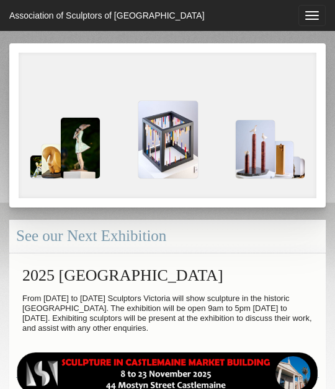
click at [313, 16] on button "Toggle navigation" at bounding box center [311, 15] width 27 height 21
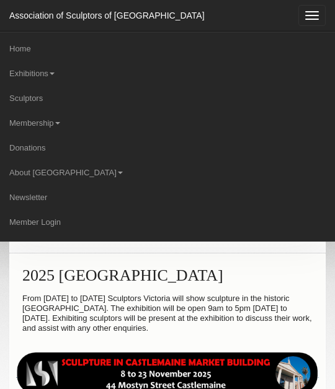
click at [27, 123] on link "Membership" at bounding box center [167, 123] width 335 height 25
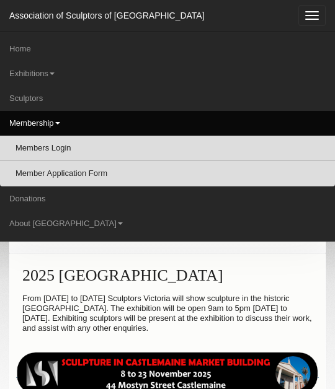
click at [28, 174] on link "Member Application Form" at bounding box center [167, 173] width 335 height 25
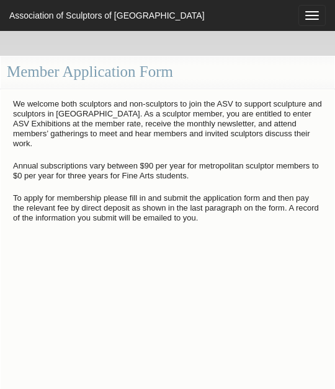
click at [320, 16] on button "Toggle navigation" at bounding box center [311, 15] width 27 height 21
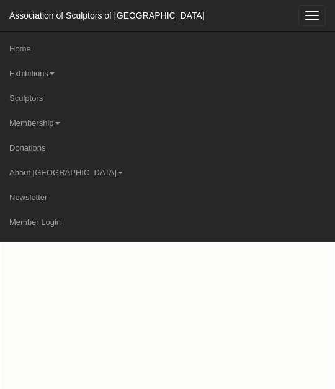
click at [317, 20] on button "Toggle navigation" at bounding box center [311, 15] width 27 height 21
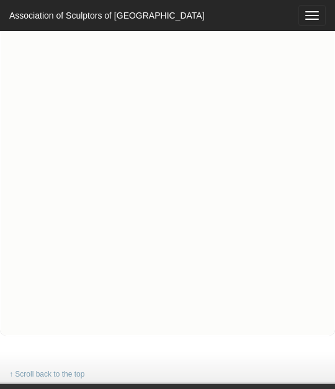
scroll to position [271, 0]
click at [310, 19] on span "button" at bounding box center [312, 19] width 14 height 1
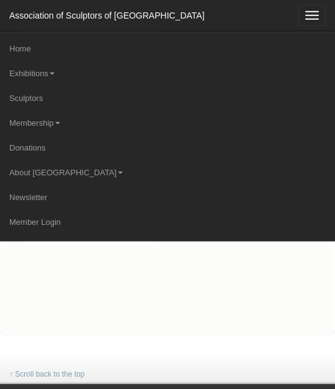
click at [27, 94] on link "Sculptors" at bounding box center [167, 98] width 335 height 25
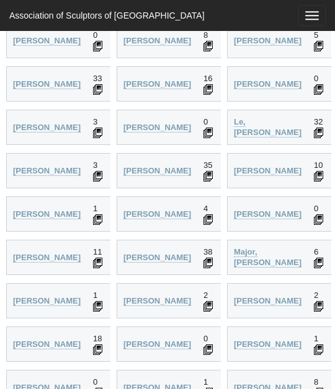
scroll to position [1780, 0]
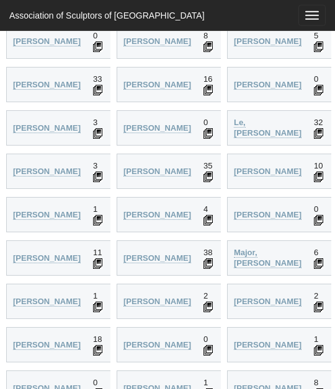
click at [17, 167] on strong "[PERSON_NAME]" at bounding box center [47, 171] width 68 height 9
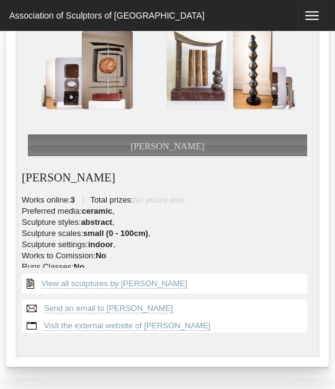
scroll to position [153, 0]
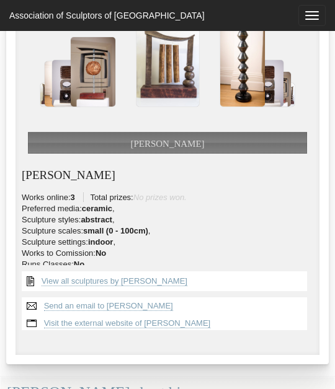
click at [44, 318] on link "Visit the external website of Linda Lees" at bounding box center [127, 323] width 167 height 10
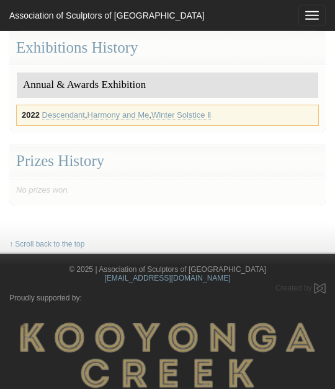
scroll to position [706, 0]
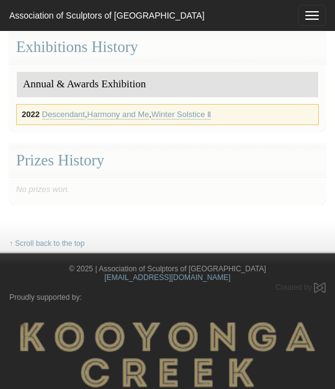
click at [55, 110] on link "Descendant" at bounding box center [63, 115] width 43 height 10
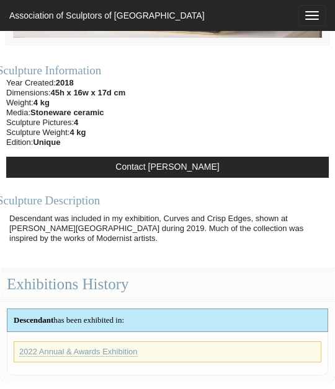
scroll to position [600, 0]
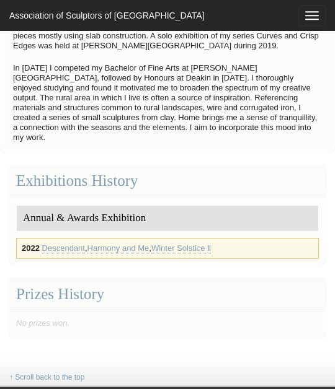
scroll to position [572, 0]
click at [106, 243] on link "Harmony and Me" at bounding box center [118, 248] width 62 height 10
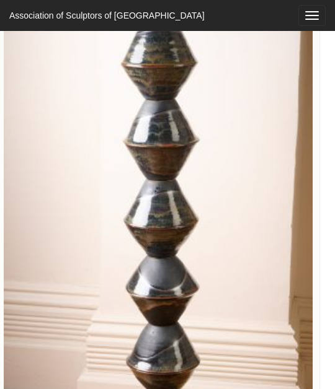
scroll to position [221, 9]
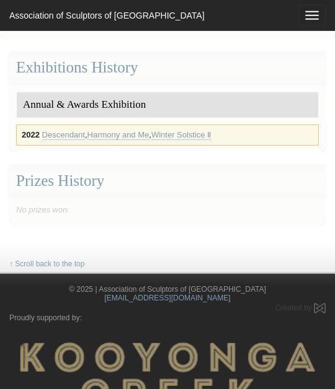
scroll to position [686, 0]
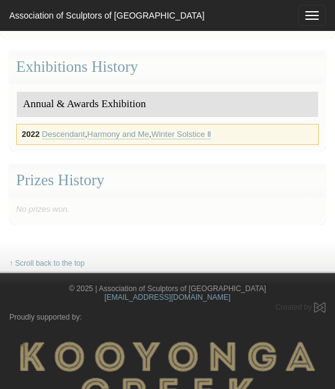
click at [189, 129] on link "Winter Solstice Ⅱ" at bounding box center [180, 134] width 59 height 10
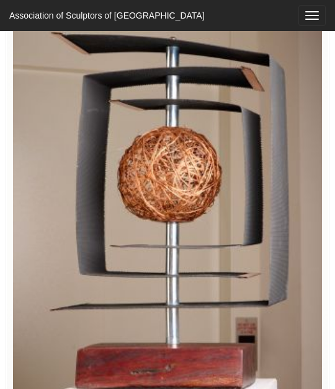
scroll to position [189, 0]
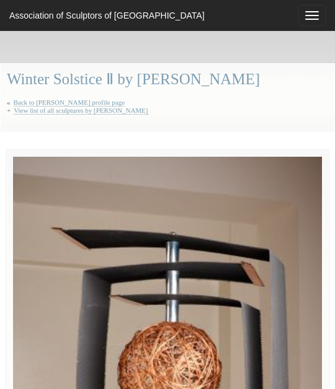
scroll to position [245, 0]
